Goal: Task Accomplishment & Management: Use online tool/utility

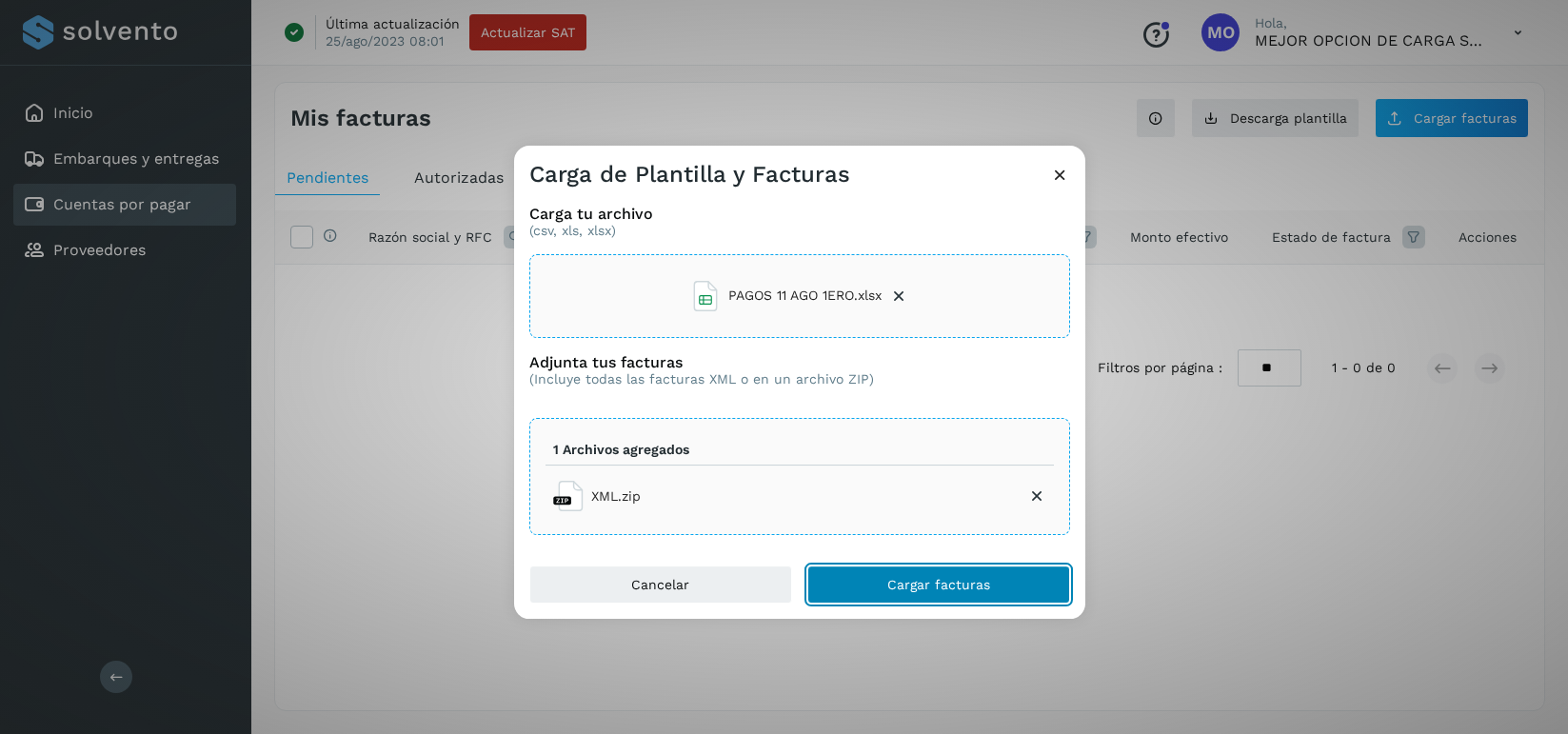
click at [910, 583] on span "Cargar facturas" at bounding box center [938, 584] width 103 height 13
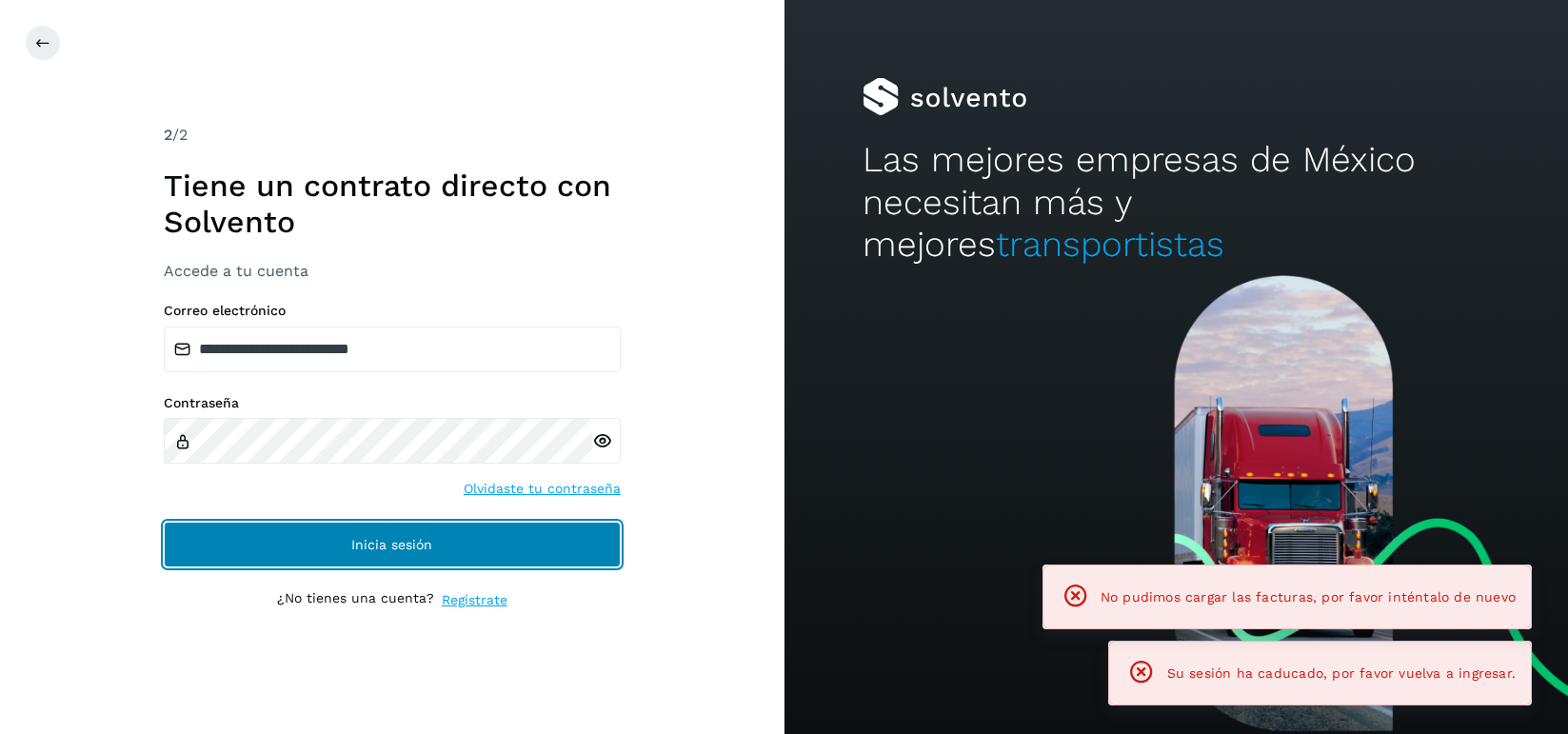
click at [430, 546] on span "Inicia sesión" at bounding box center [392, 544] width 81 height 13
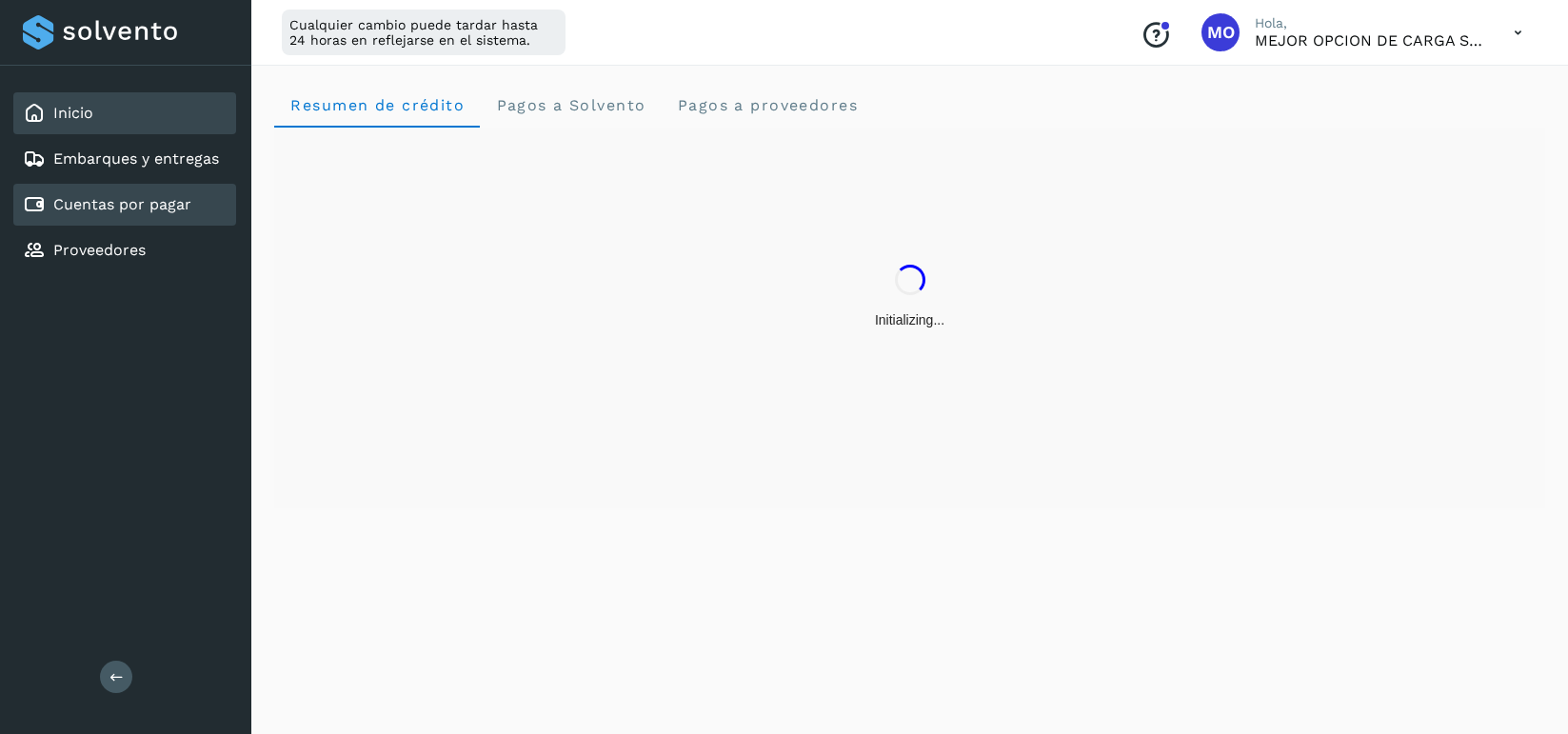
click at [151, 198] on link "Cuentas por pagar" at bounding box center [122, 204] width 138 height 18
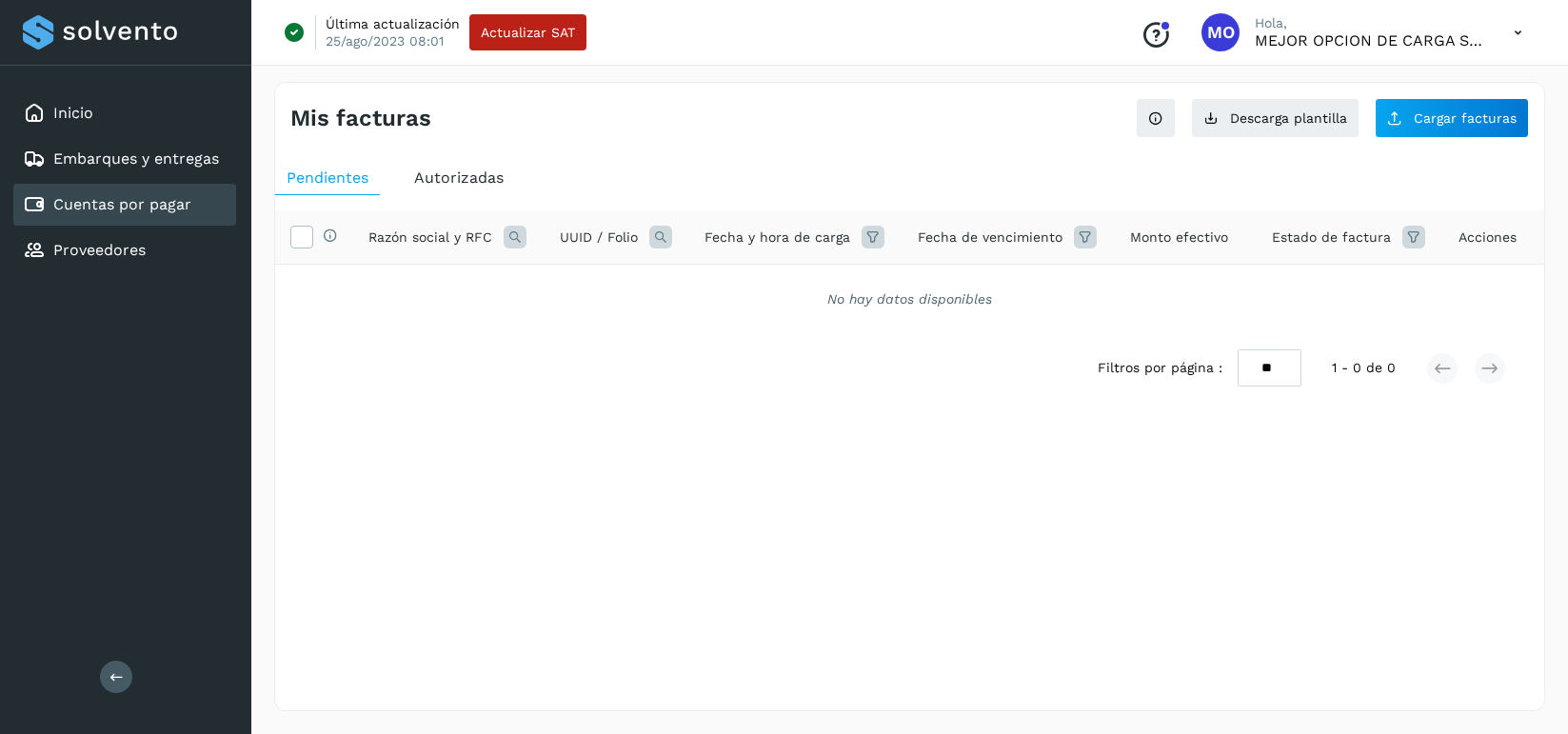
click at [151, 198] on link "Cuentas por pagar" at bounding box center [122, 204] width 138 height 18
click at [130, 204] on link "Cuentas por pagar" at bounding box center [122, 204] width 138 height 18
click at [168, 157] on link "Embarques y entregas" at bounding box center [136, 158] width 165 height 18
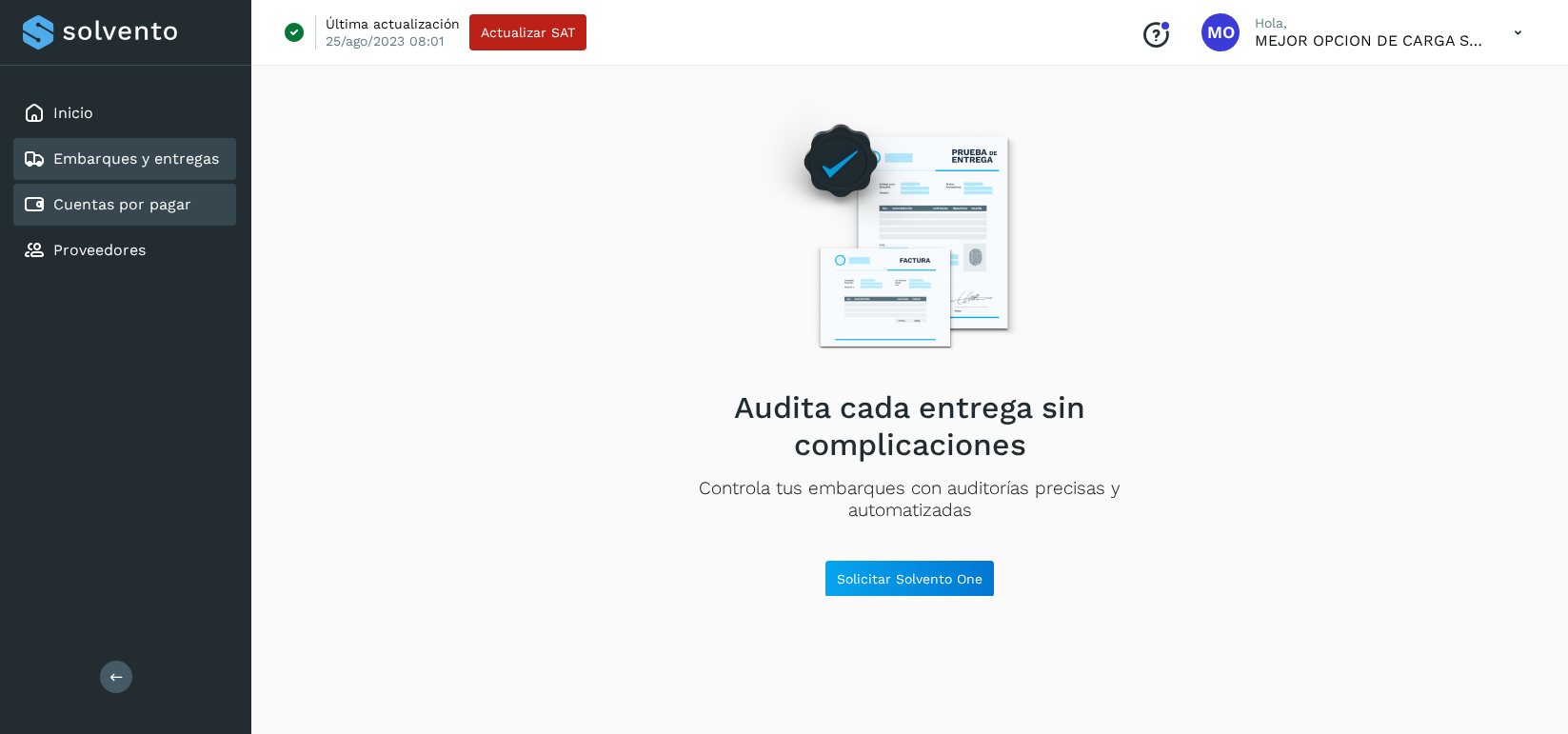
click at [114, 199] on link "Cuentas por pagar" at bounding box center [122, 204] width 138 height 18
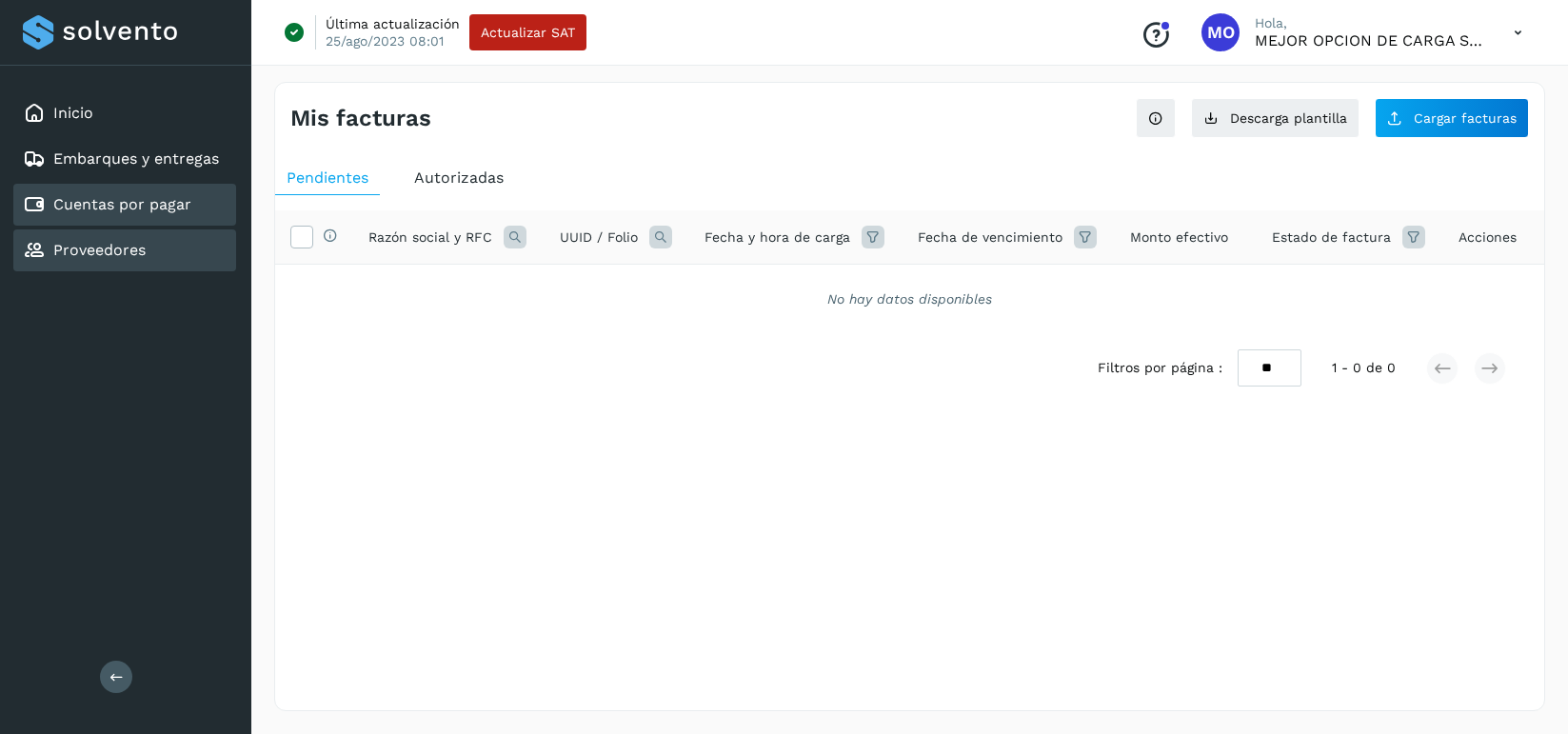
click at [90, 249] on link "Proveedores" at bounding box center [99, 250] width 92 height 18
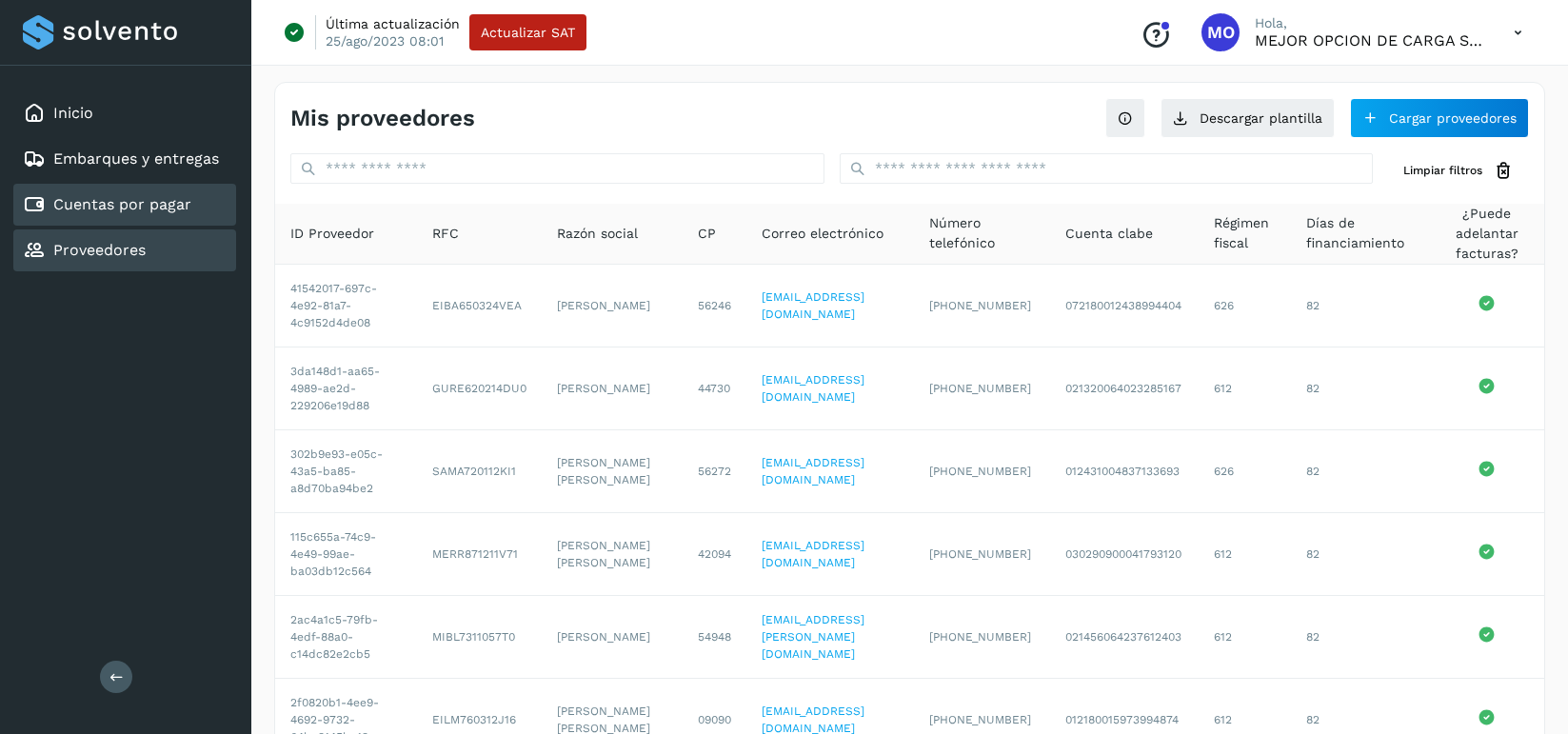
click at [163, 202] on link "Cuentas por pagar" at bounding box center [122, 204] width 138 height 18
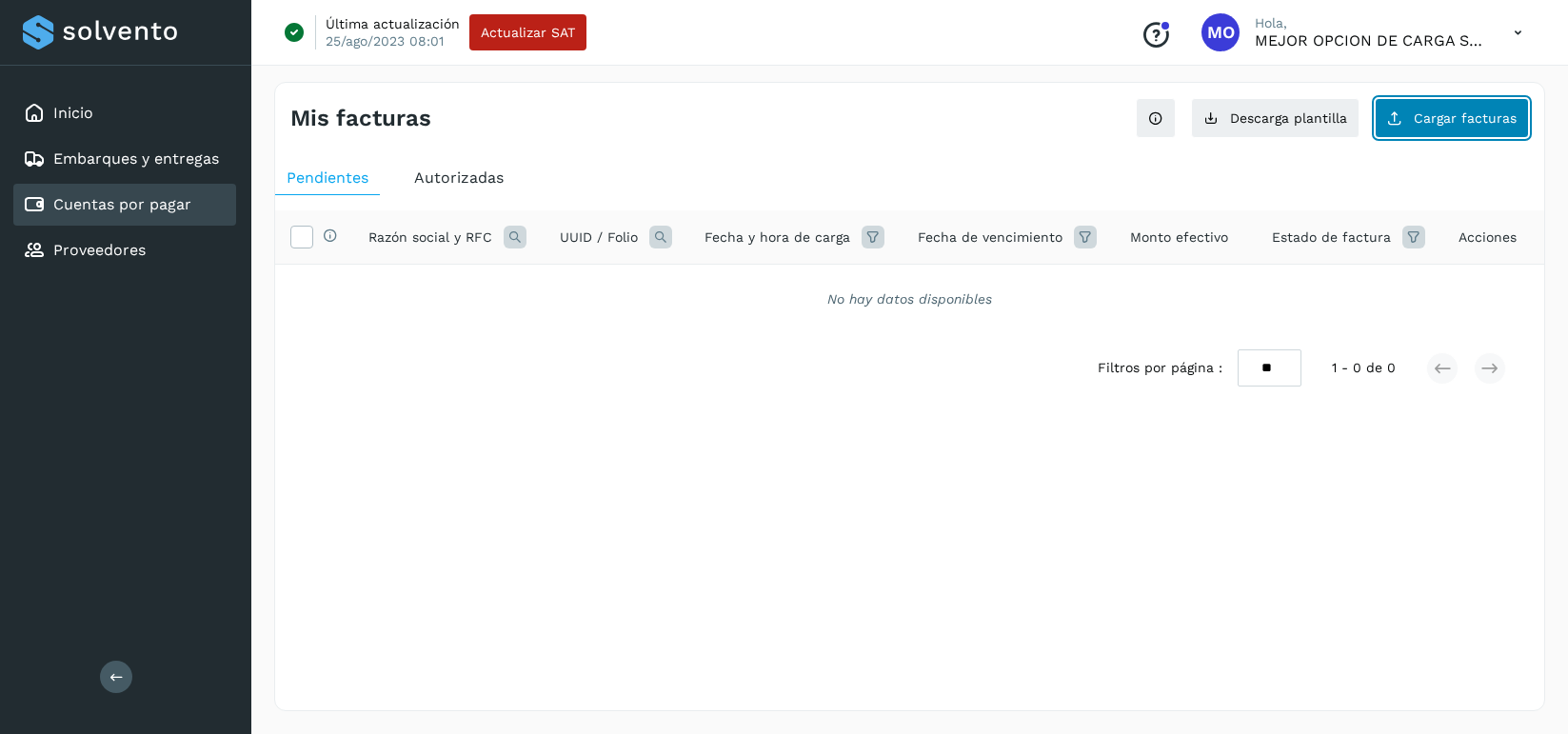
click at [1454, 112] on span "Cargar facturas" at bounding box center [1465, 118] width 103 height 13
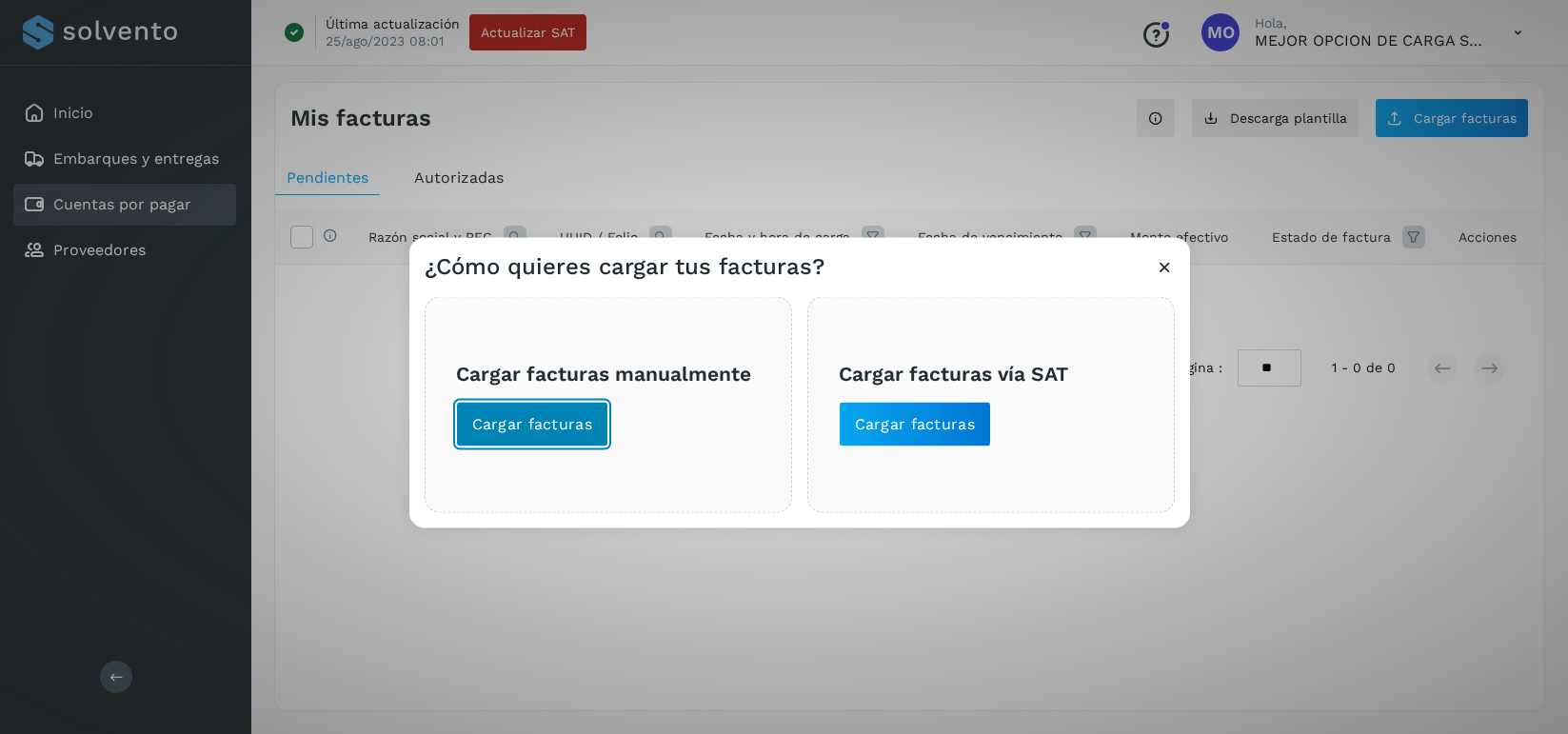
click at [549, 421] on span "Cargar facturas" at bounding box center [533, 423] width 121 height 21
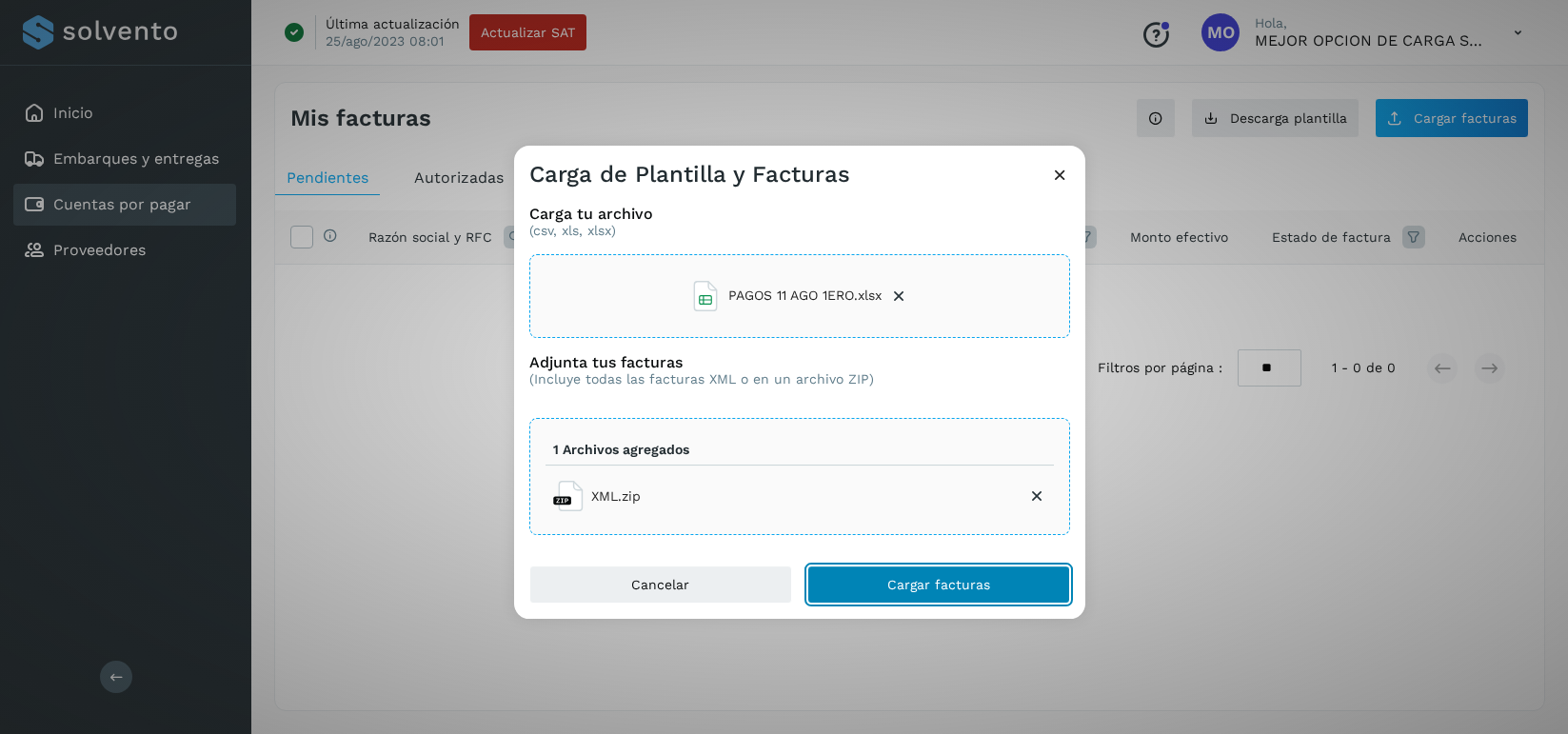
click at [931, 584] on span "Cargar facturas" at bounding box center [938, 584] width 103 height 13
click at [942, 588] on span "Cargar facturas" at bounding box center [938, 584] width 103 height 13
